Goal: Transaction & Acquisition: Purchase product/service

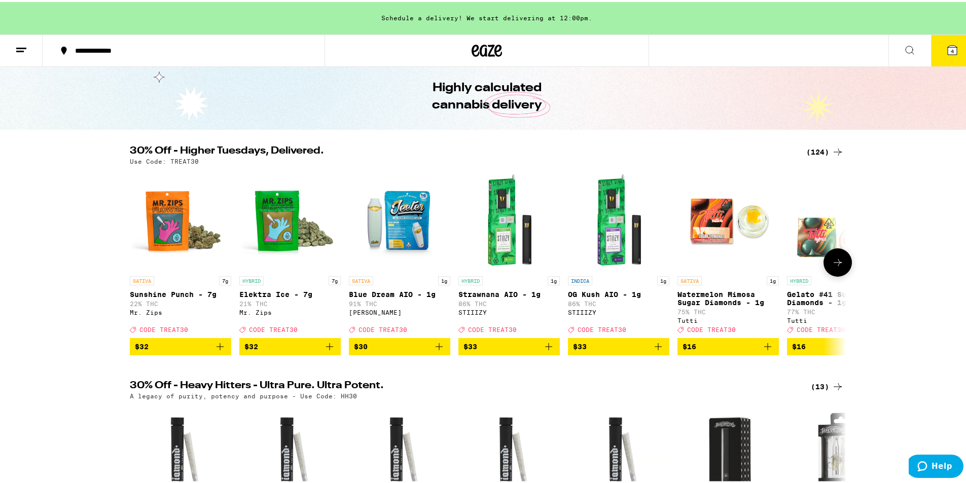
scroll to position [51, 0]
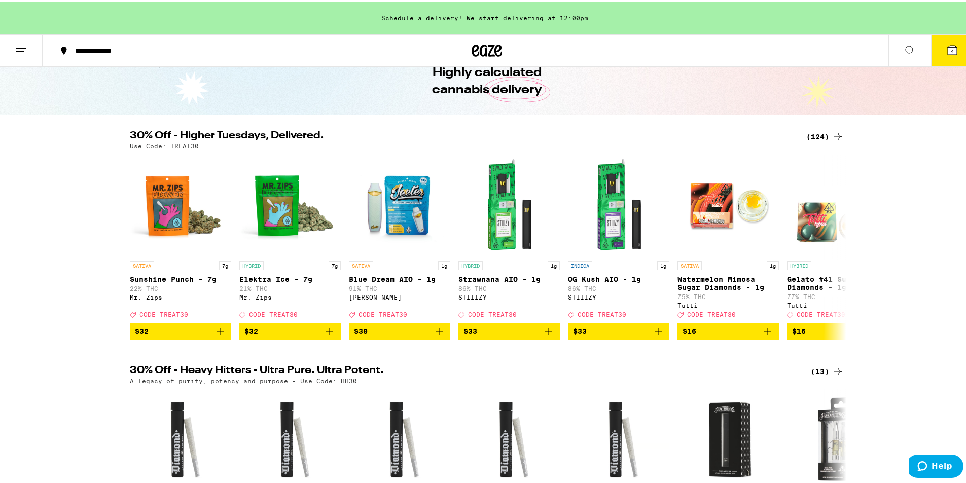
click at [824, 136] on div "(124)" at bounding box center [825, 135] width 38 height 12
